Goal: Task Accomplishment & Management: Use online tool/utility

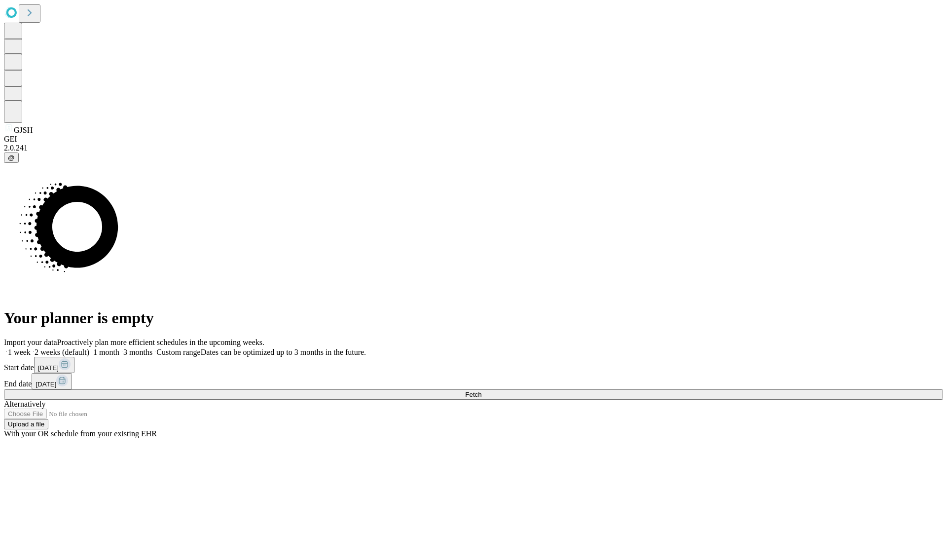
click at [481, 391] on span "Fetch" at bounding box center [473, 394] width 16 height 7
